Goal: Information Seeking & Learning: Compare options

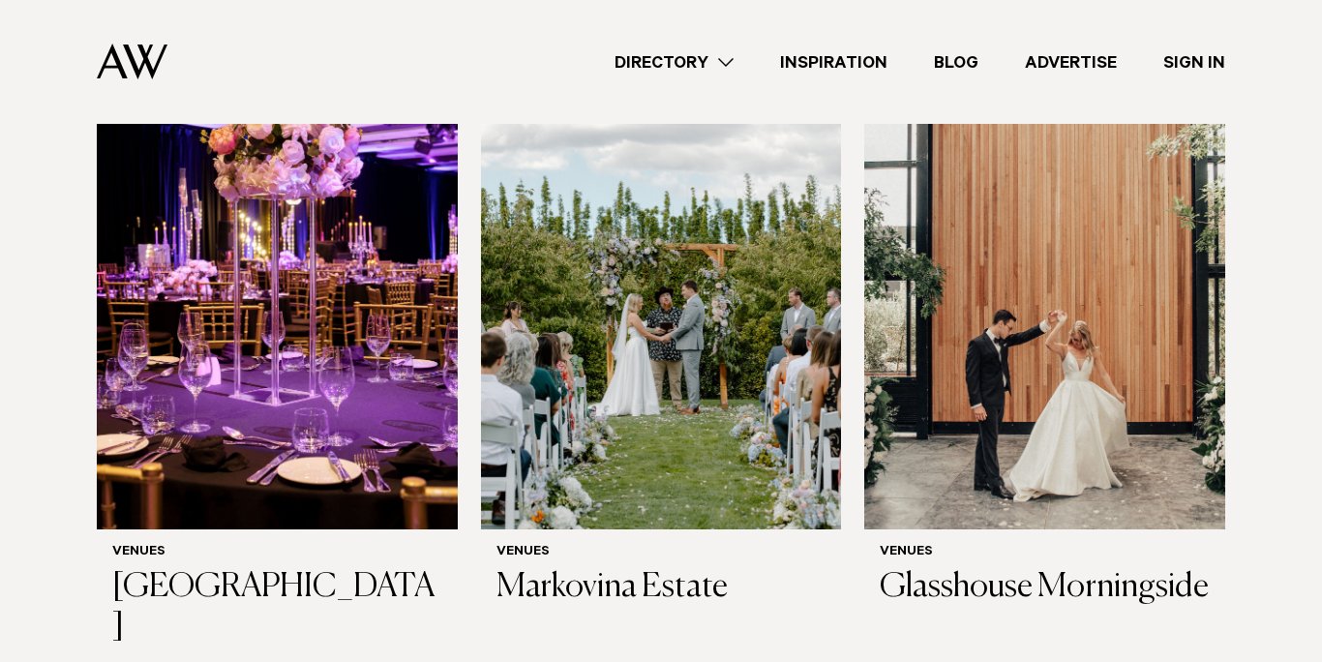
scroll to position [691, 0]
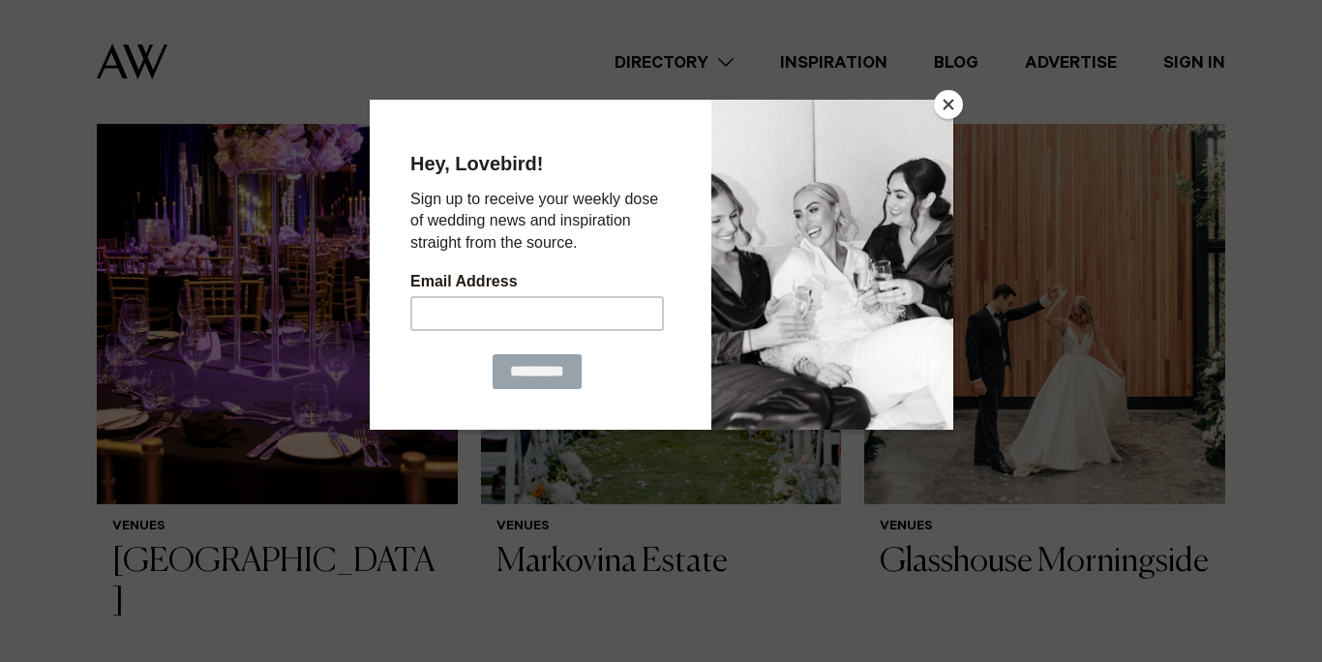
click at [947, 109] on button "Close" at bounding box center [948, 104] width 29 height 29
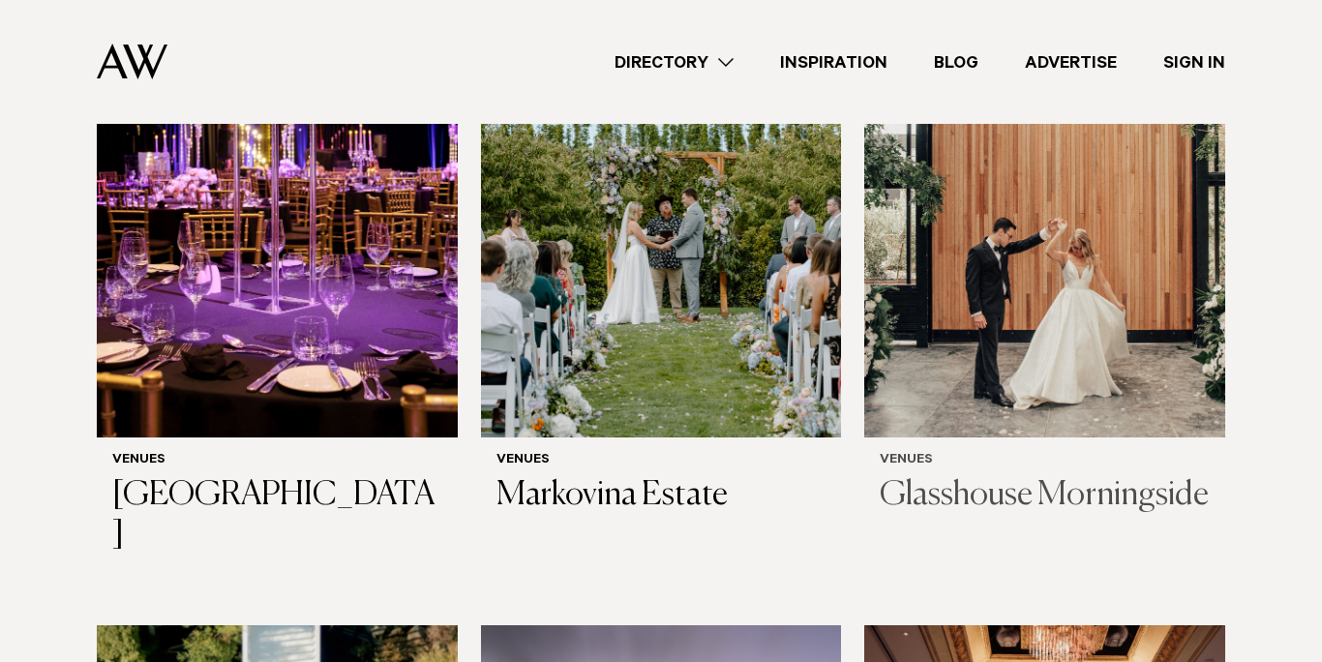
scroll to position [738, 0]
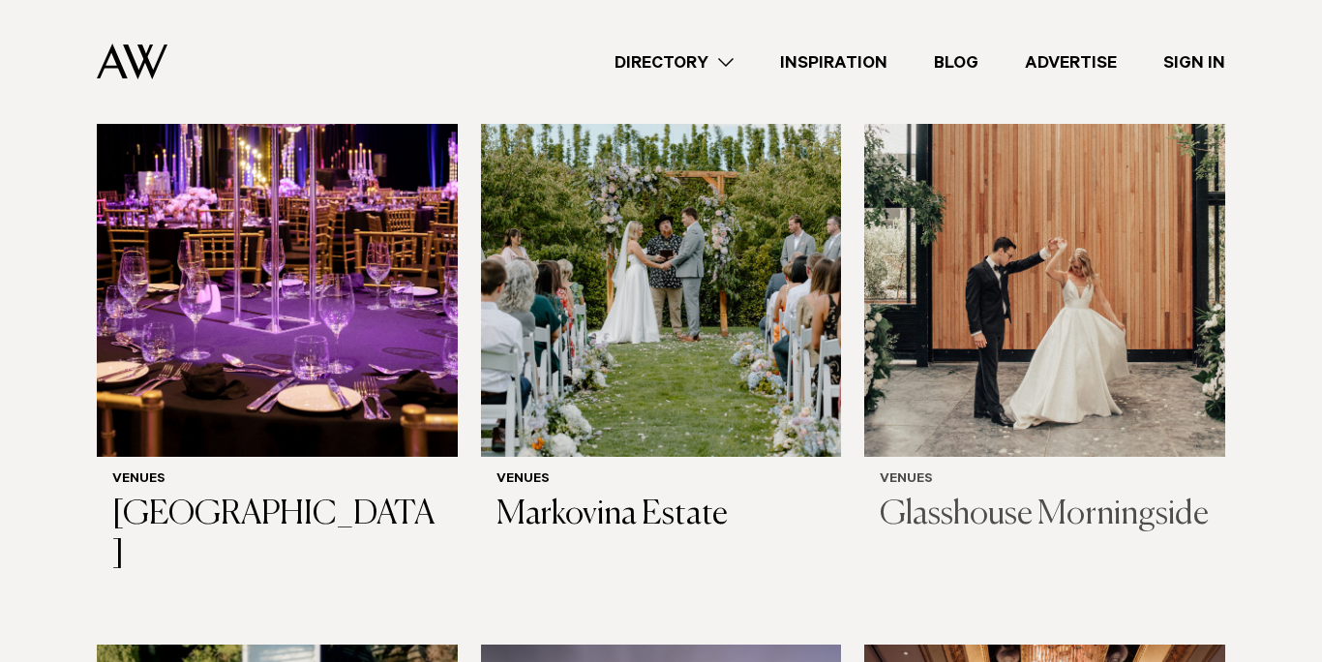
click at [1092, 299] on img at bounding box center [1044, 215] width 361 height 484
click at [627, 339] on img at bounding box center [661, 215] width 361 height 484
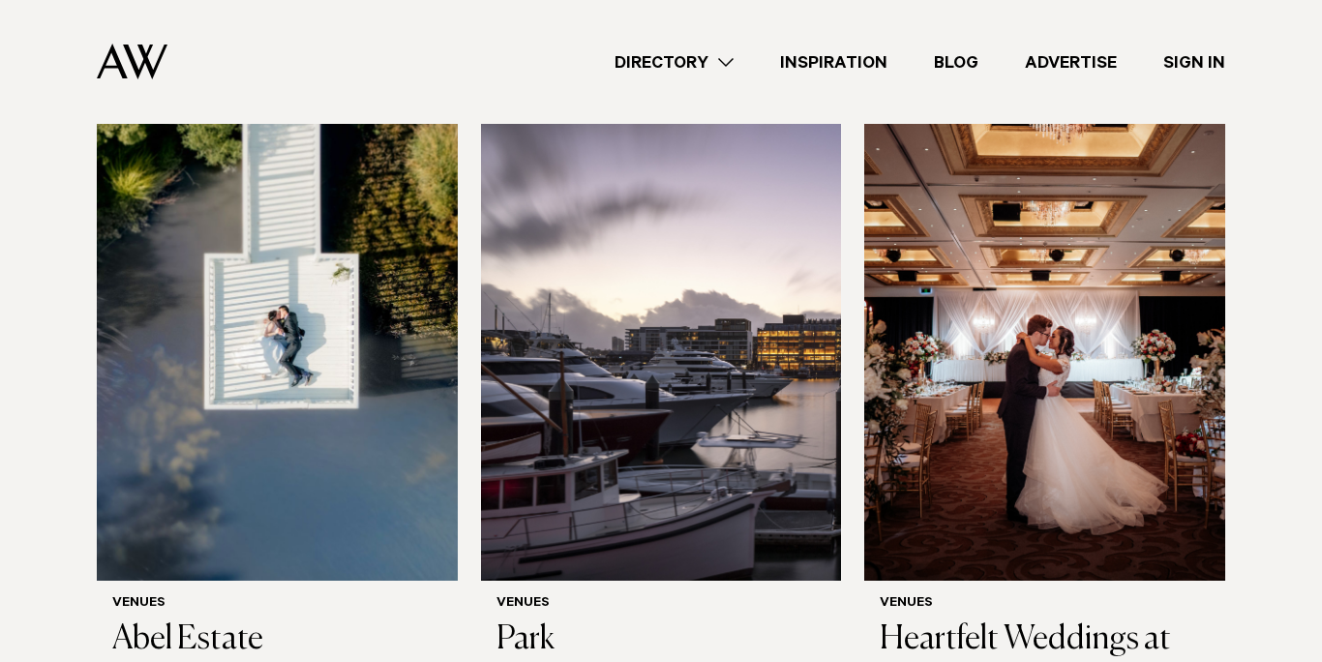
scroll to position [1343, 0]
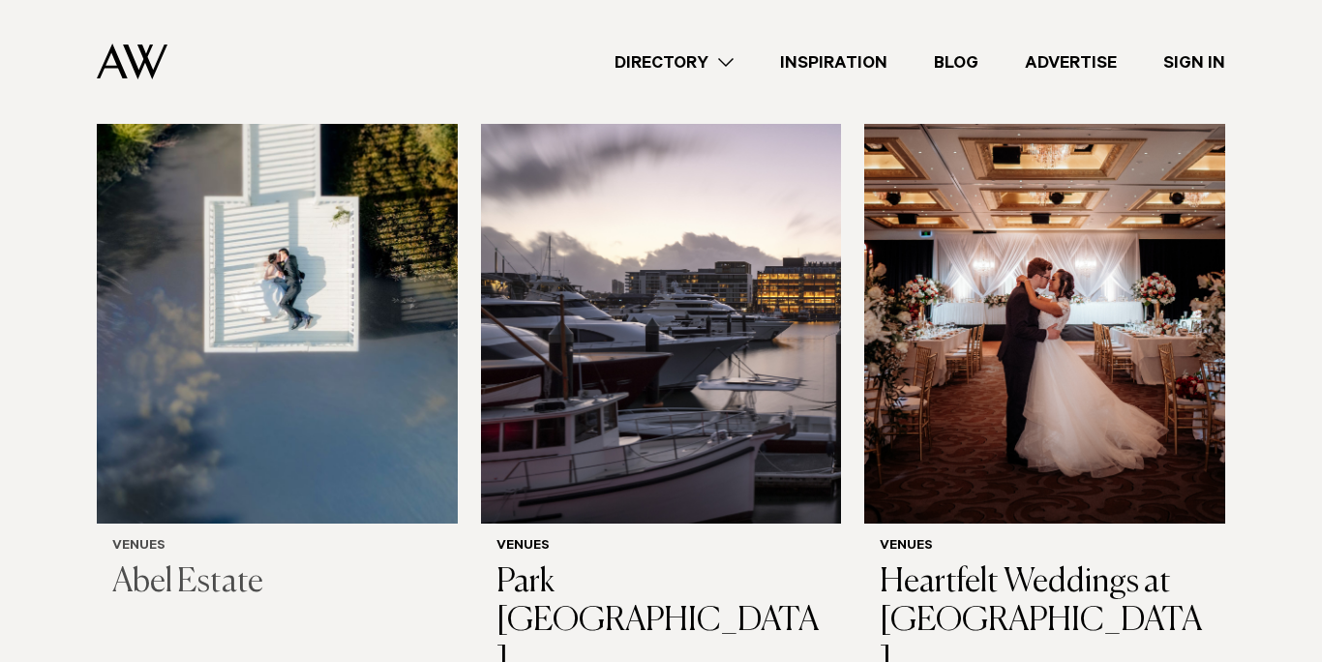
click at [147, 563] on h3 "Abel Estate" at bounding box center [277, 583] width 330 height 40
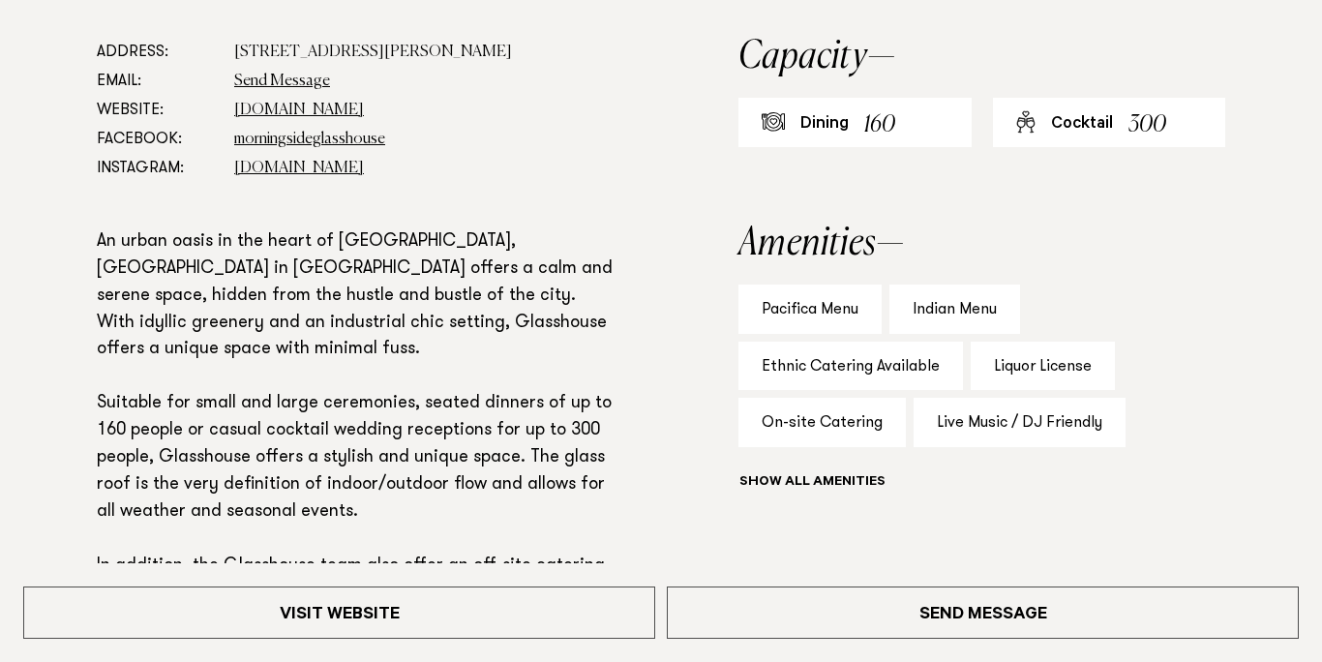
scroll to position [1135, 0]
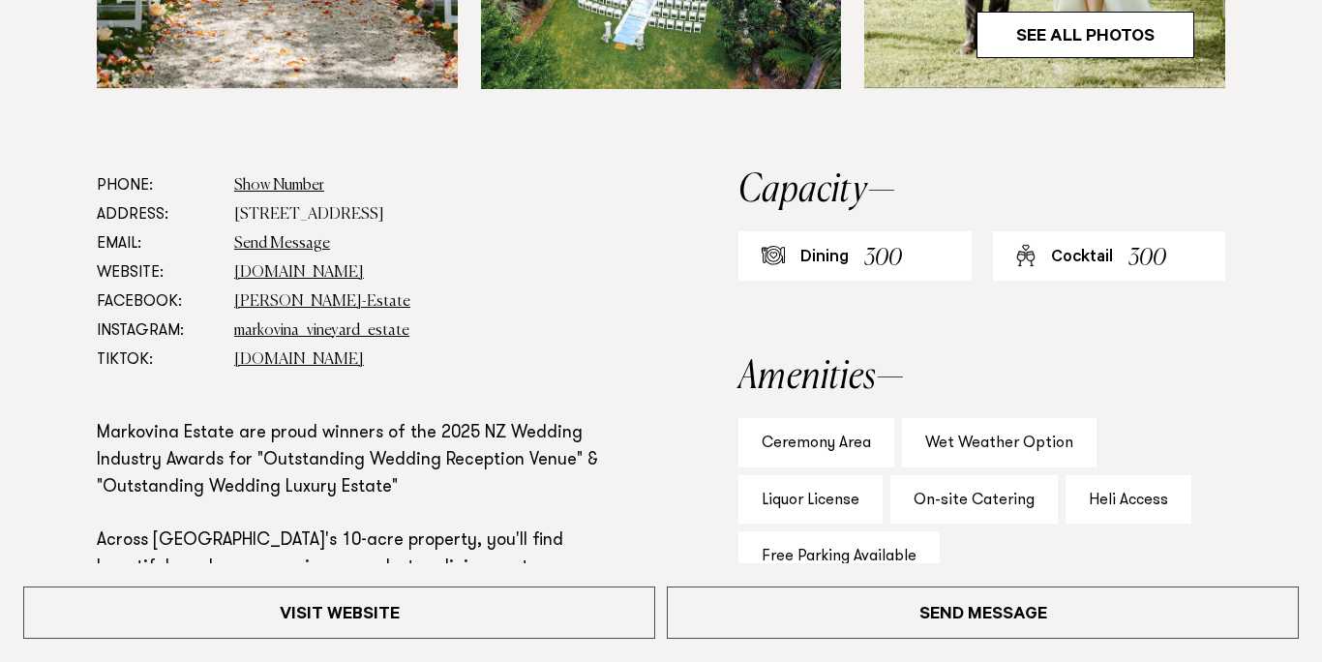
scroll to position [998, 0]
click at [285, 273] on link "[DOMAIN_NAME]" at bounding box center [299, 273] width 130 height 15
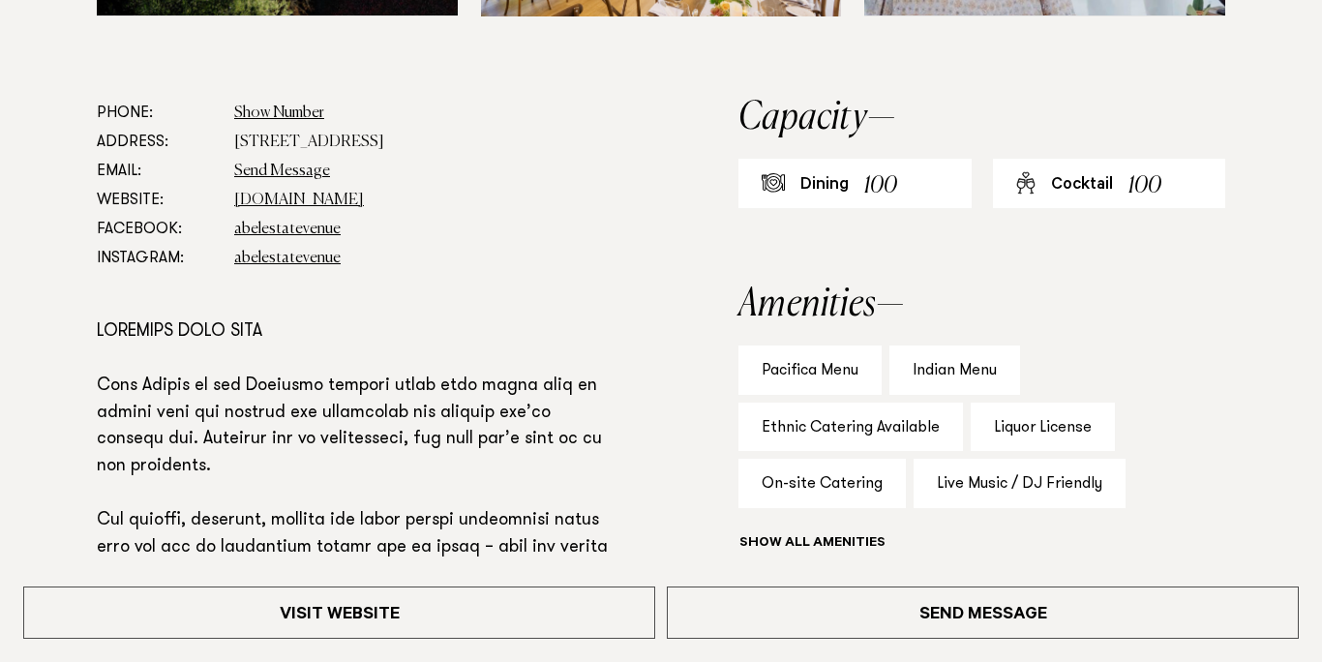
scroll to position [1074, 0]
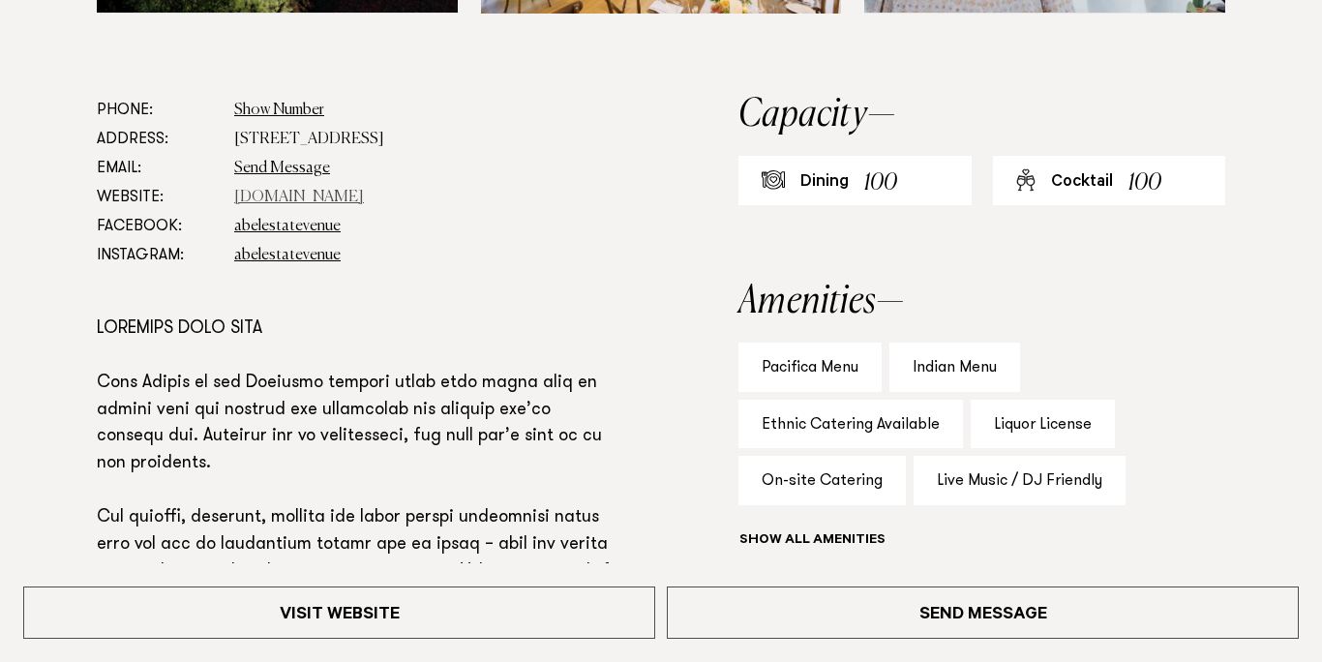
click at [309, 196] on link "[DOMAIN_NAME]" at bounding box center [299, 197] width 130 height 15
